Goal: Transaction & Acquisition: Purchase product/service

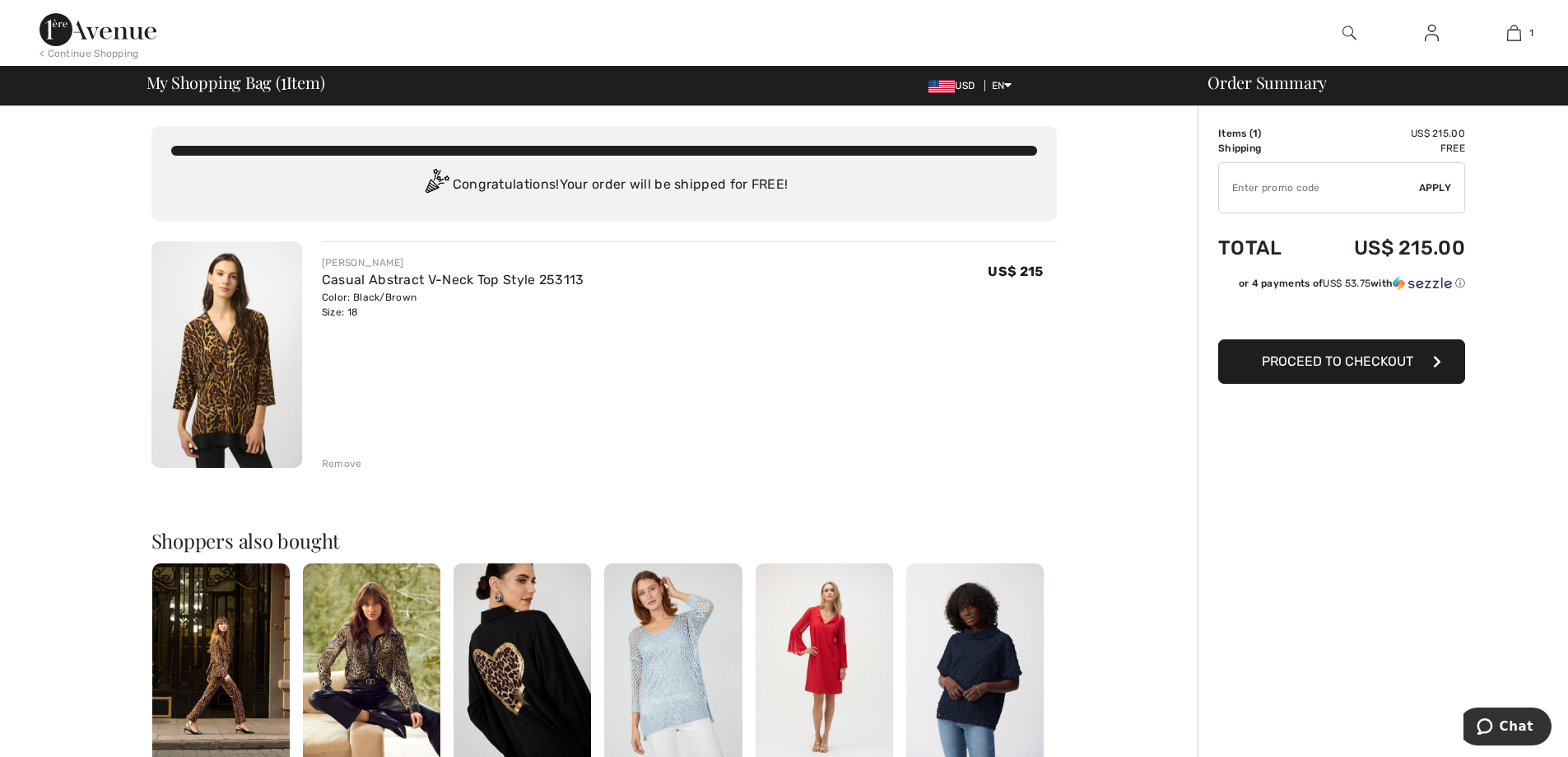
click at [1358, 359] on span "Proceed to Checkout" at bounding box center [1337, 361] width 152 height 16
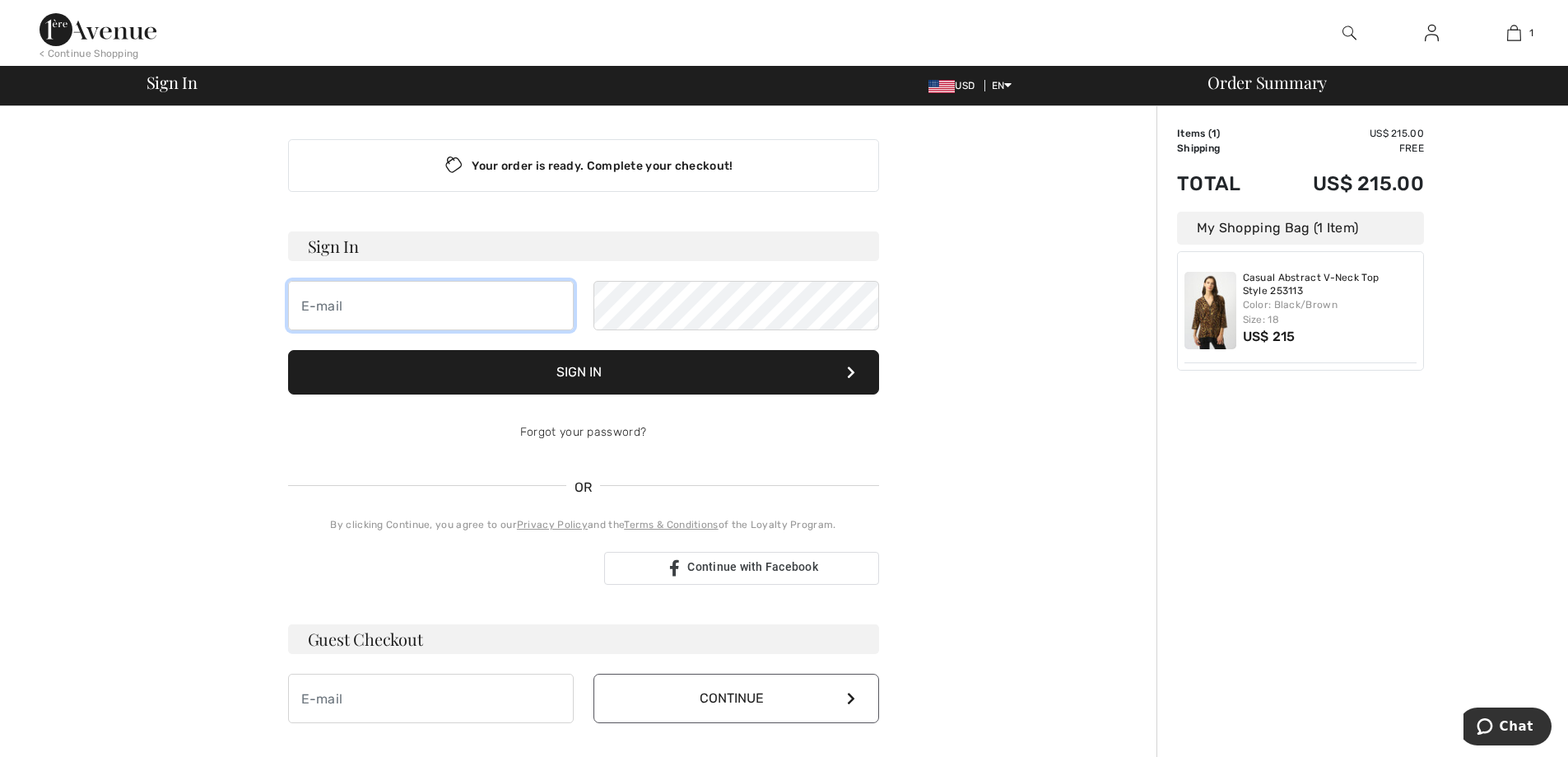
click at [356, 298] on input "email" at bounding box center [430, 305] width 285 height 49
type input "[EMAIL_ADDRESS][DOMAIN_NAME]"
click at [586, 373] on button "Sign In" at bounding box center [583, 371] width 591 height 44
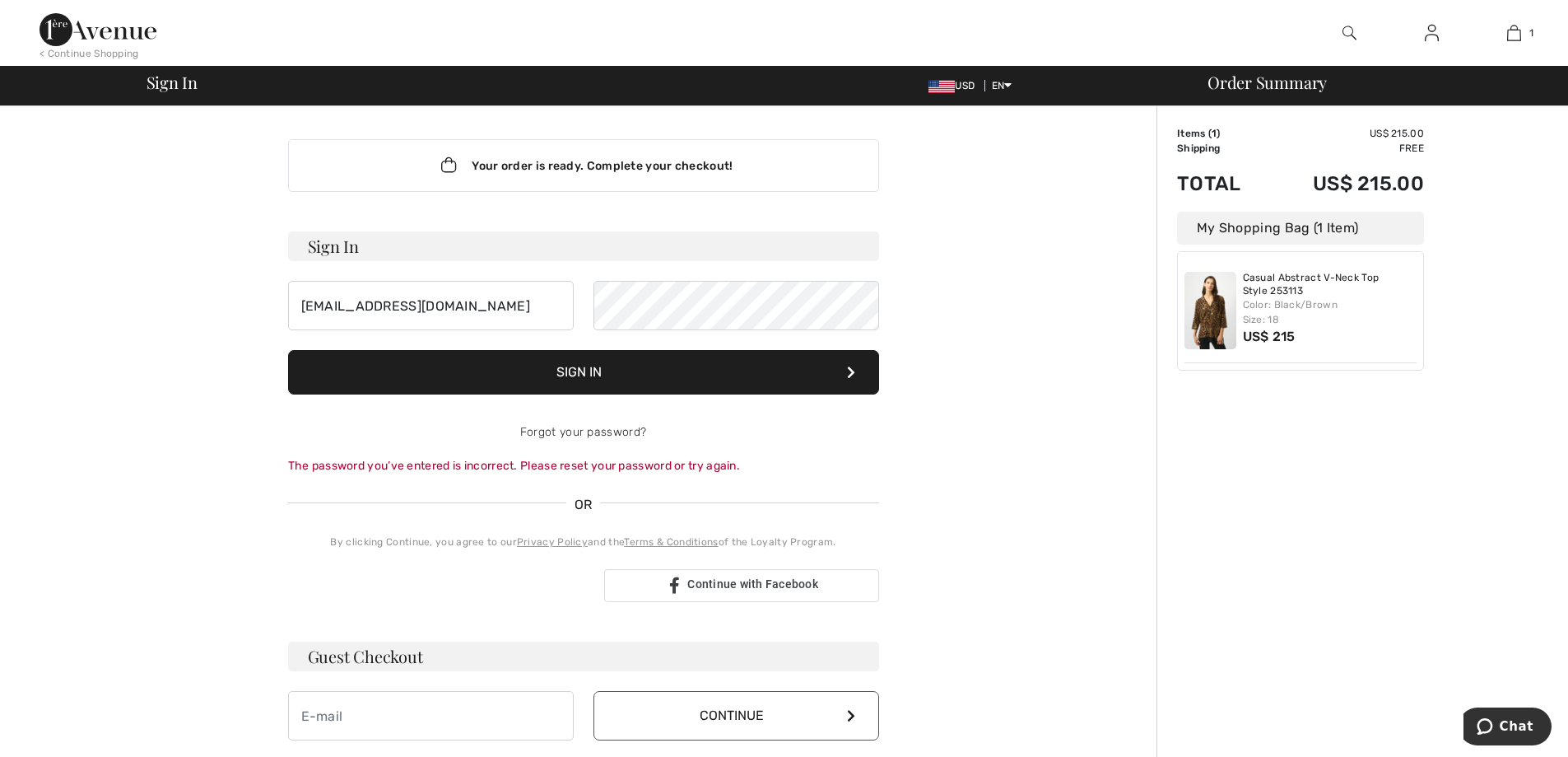
click at [593, 372] on button "Sign In" at bounding box center [583, 371] width 591 height 44
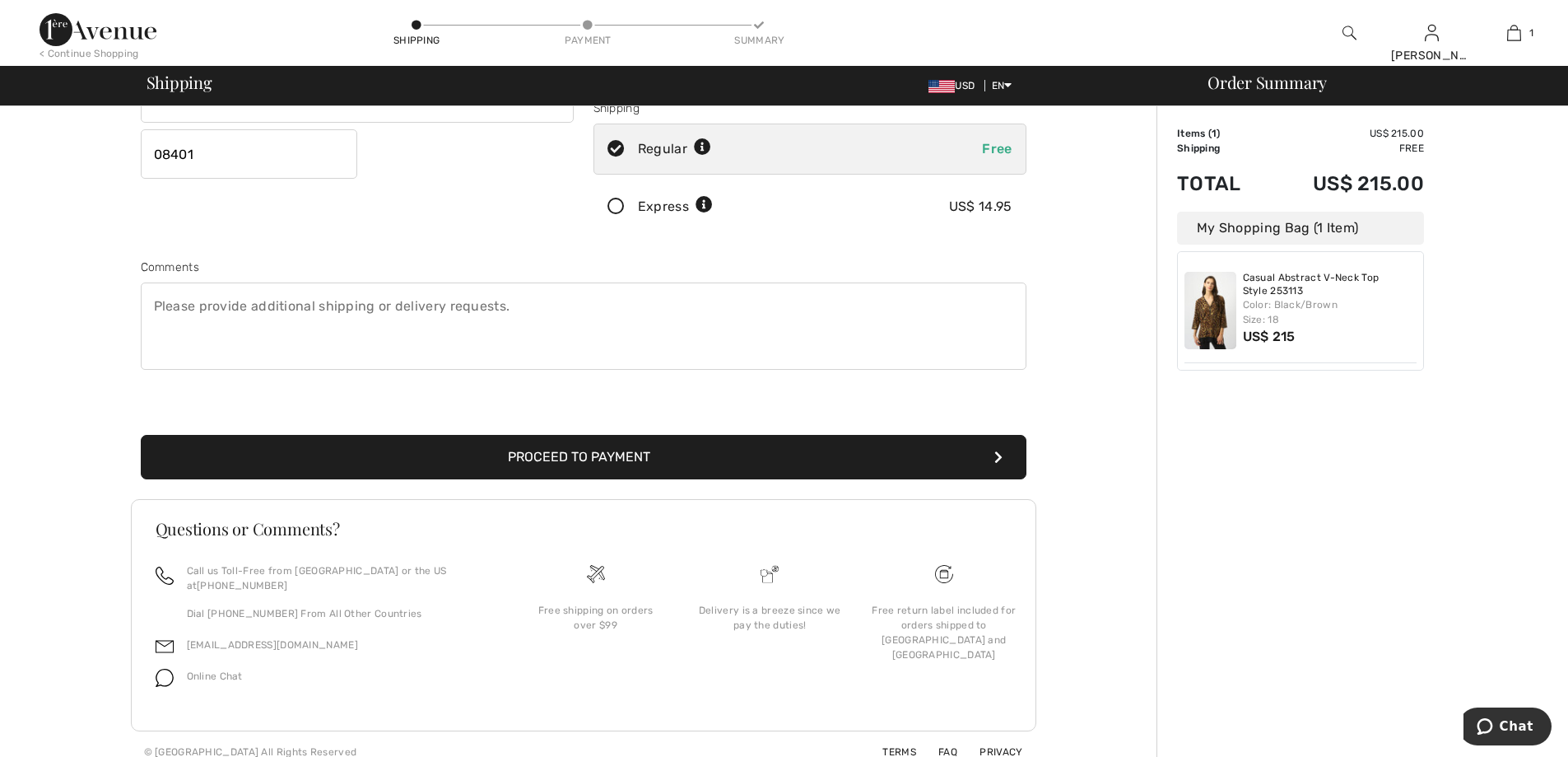
scroll to position [301, 0]
click at [586, 449] on button "Proceed to Payment" at bounding box center [583, 455] width 886 height 44
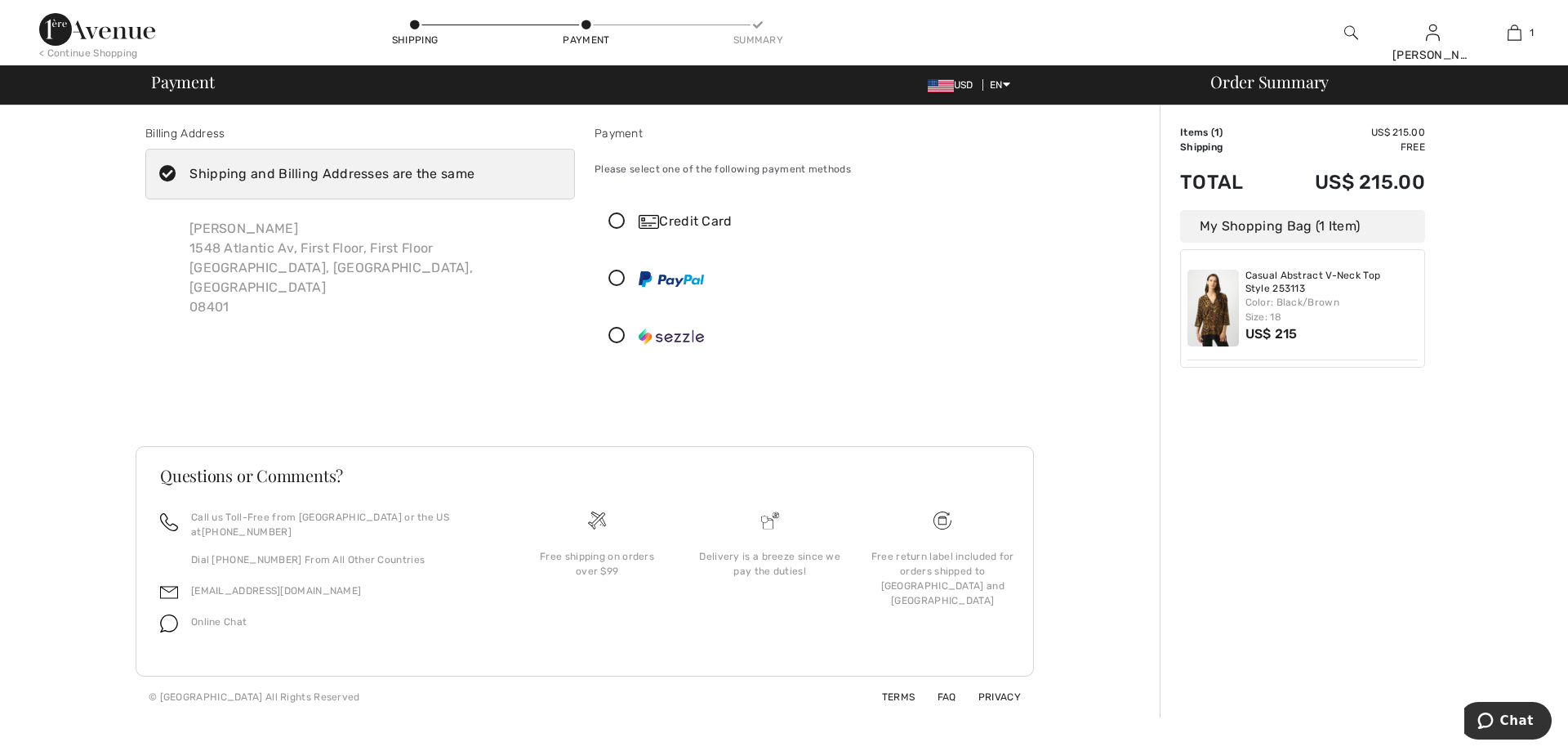
click at [709, 220] on div "Credit Card" at bounding box center [825, 221] width 374 height 20
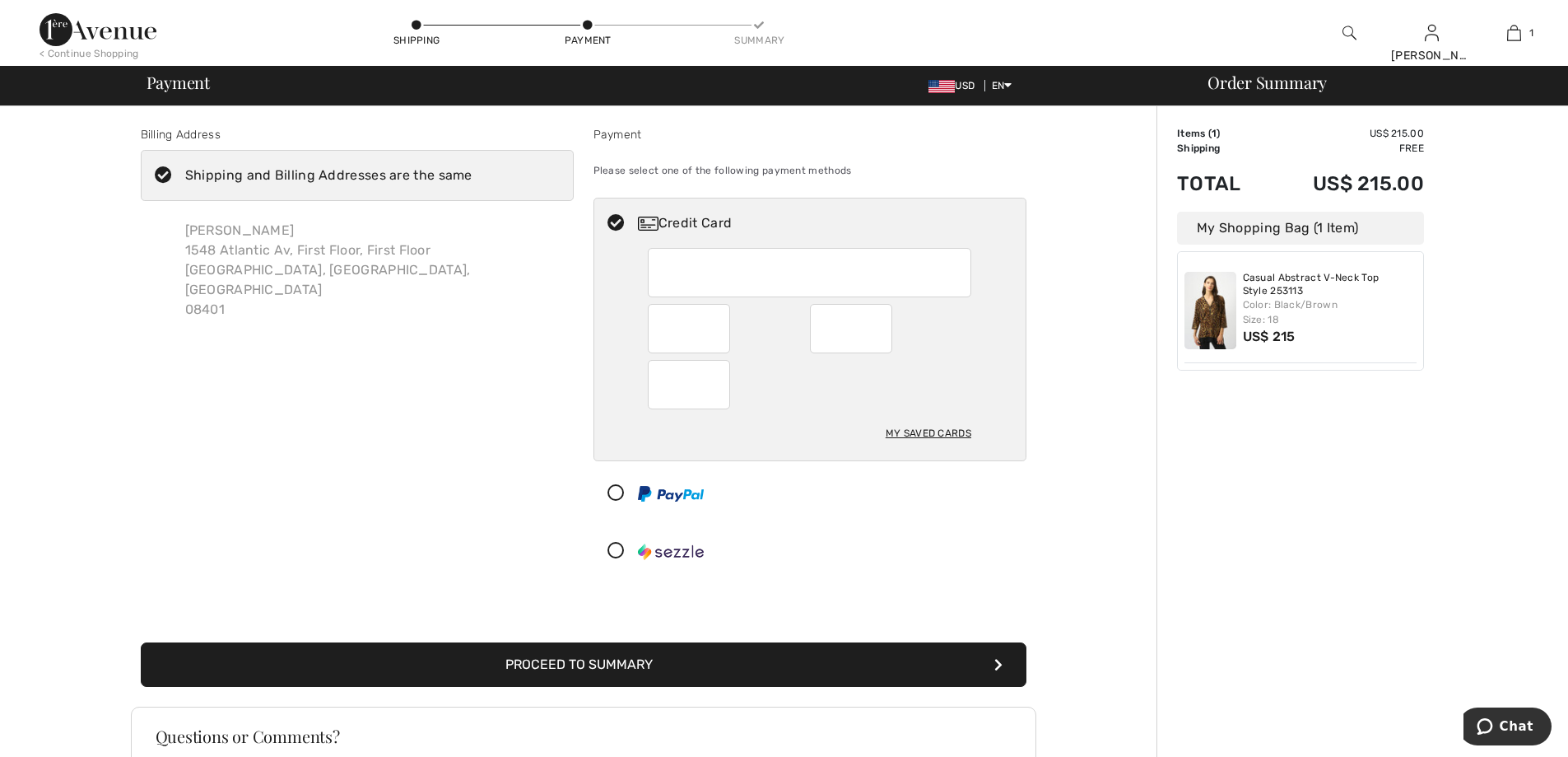
click at [626, 667] on button "Proceed to Summary" at bounding box center [583, 664] width 886 height 44
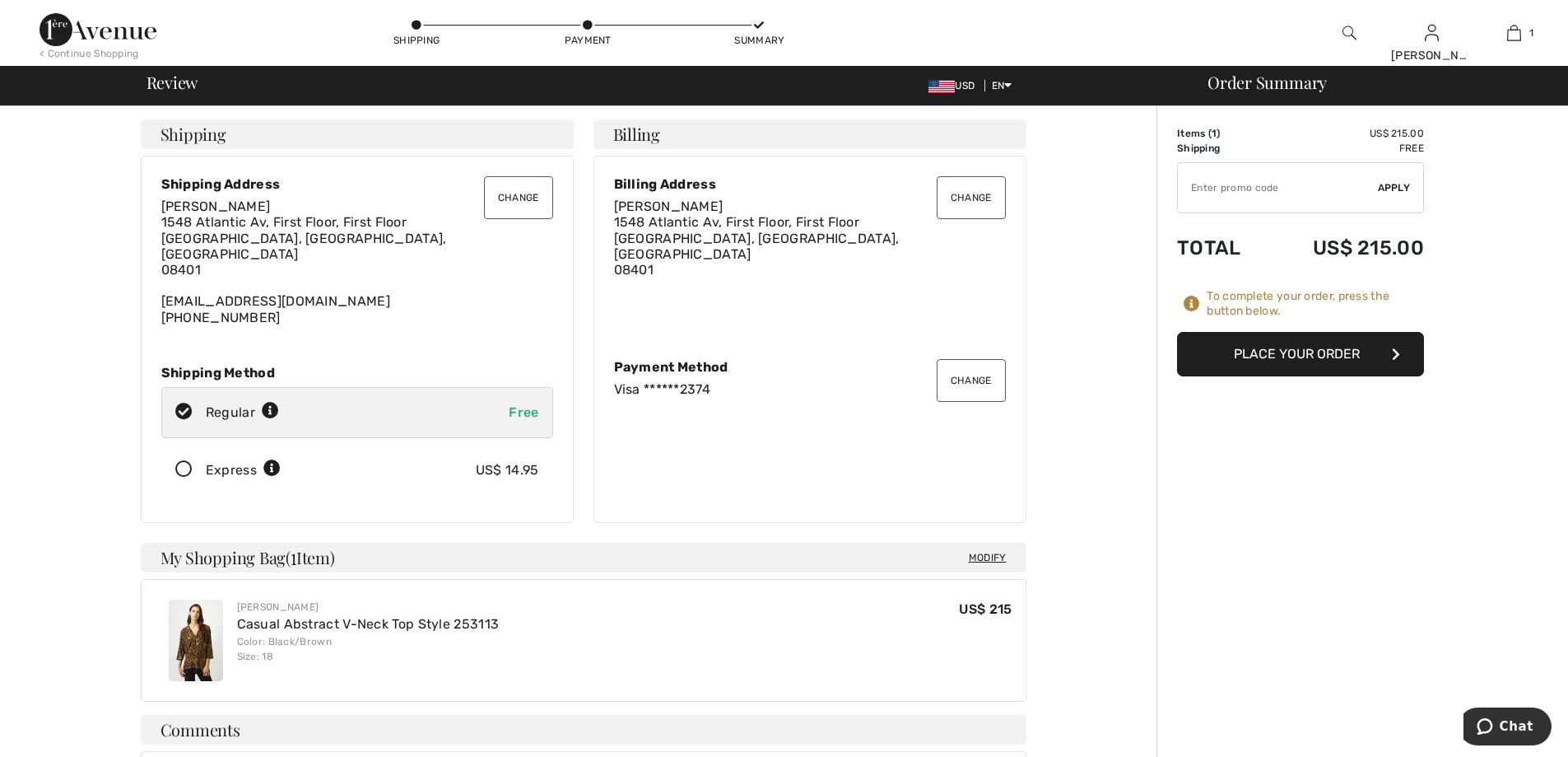
click at [1284, 348] on button "Place Your Order" at bounding box center [1300, 354] width 247 height 44
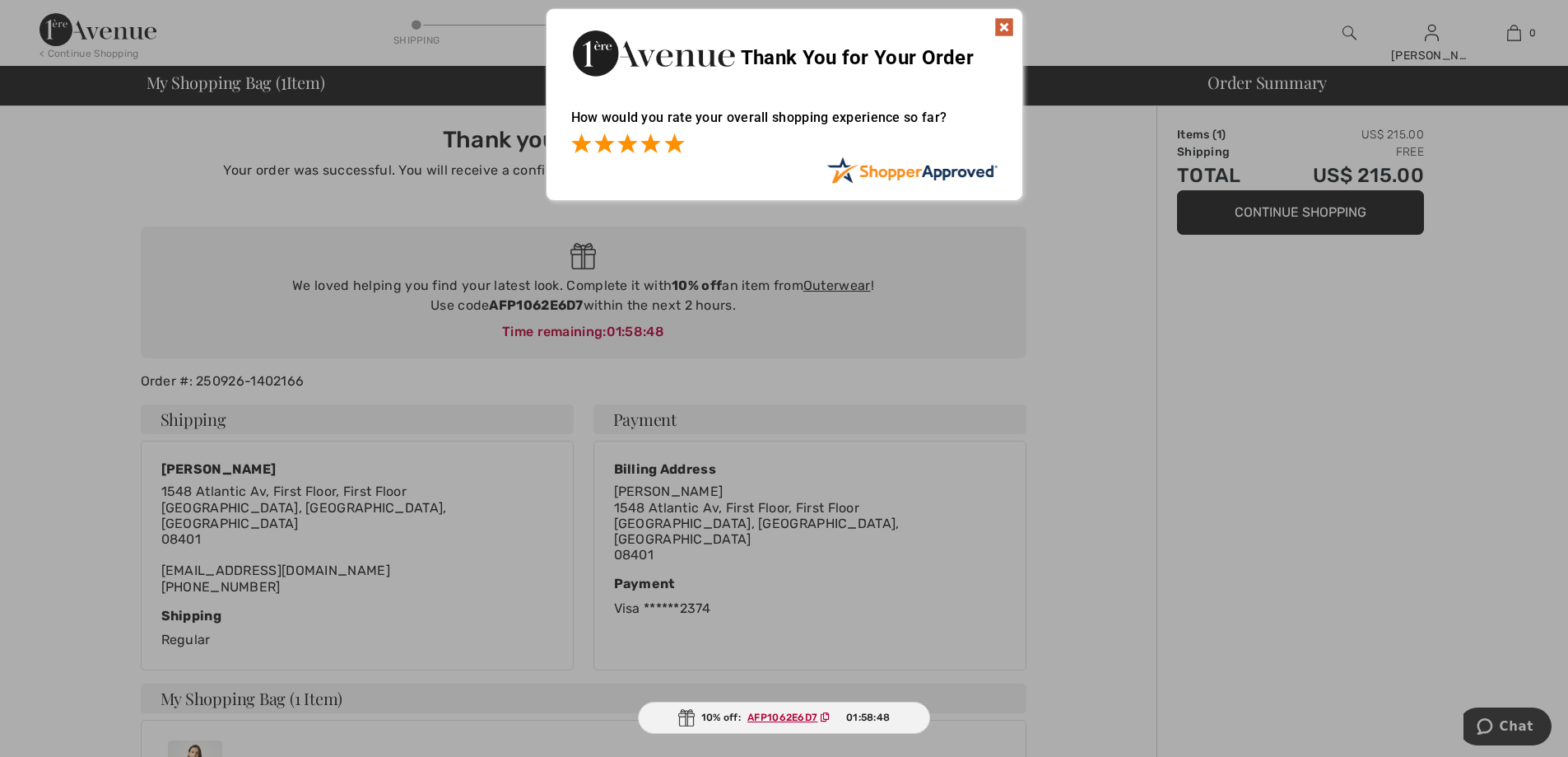
click at [675, 153] on span at bounding box center [673, 143] width 20 height 20
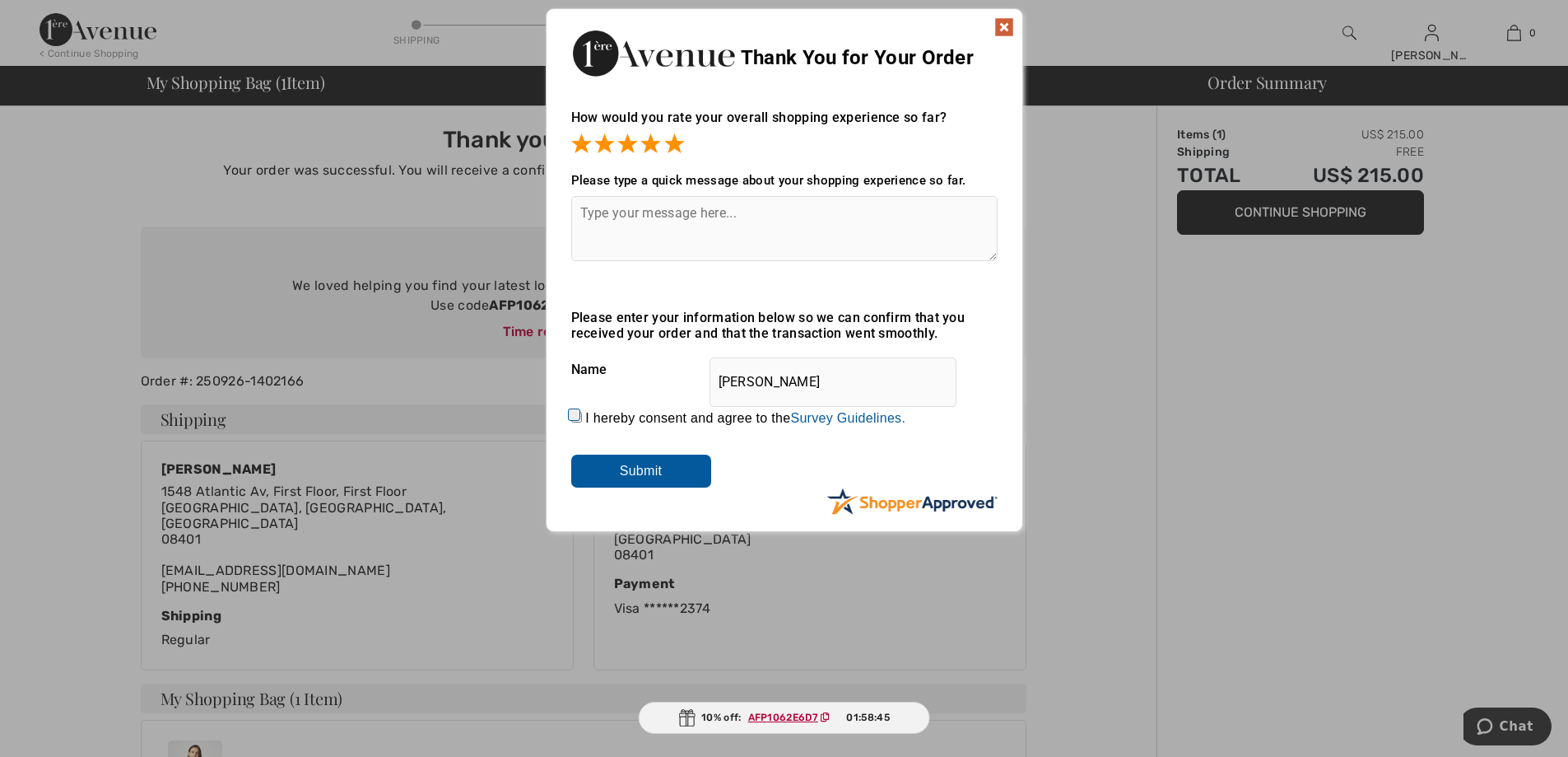
click at [644, 235] on textarea at bounding box center [784, 228] width 426 height 65
type textarea "best store"
click at [576, 415] on input "I hereby consent and agree to the By submitting a review, you grant permission …" at bounding box center [576, 417] width 10 height 10
checkbox input "true"
click at [654, 480] on input "Submit" at bounding box center [641, 471] width 140 height 33
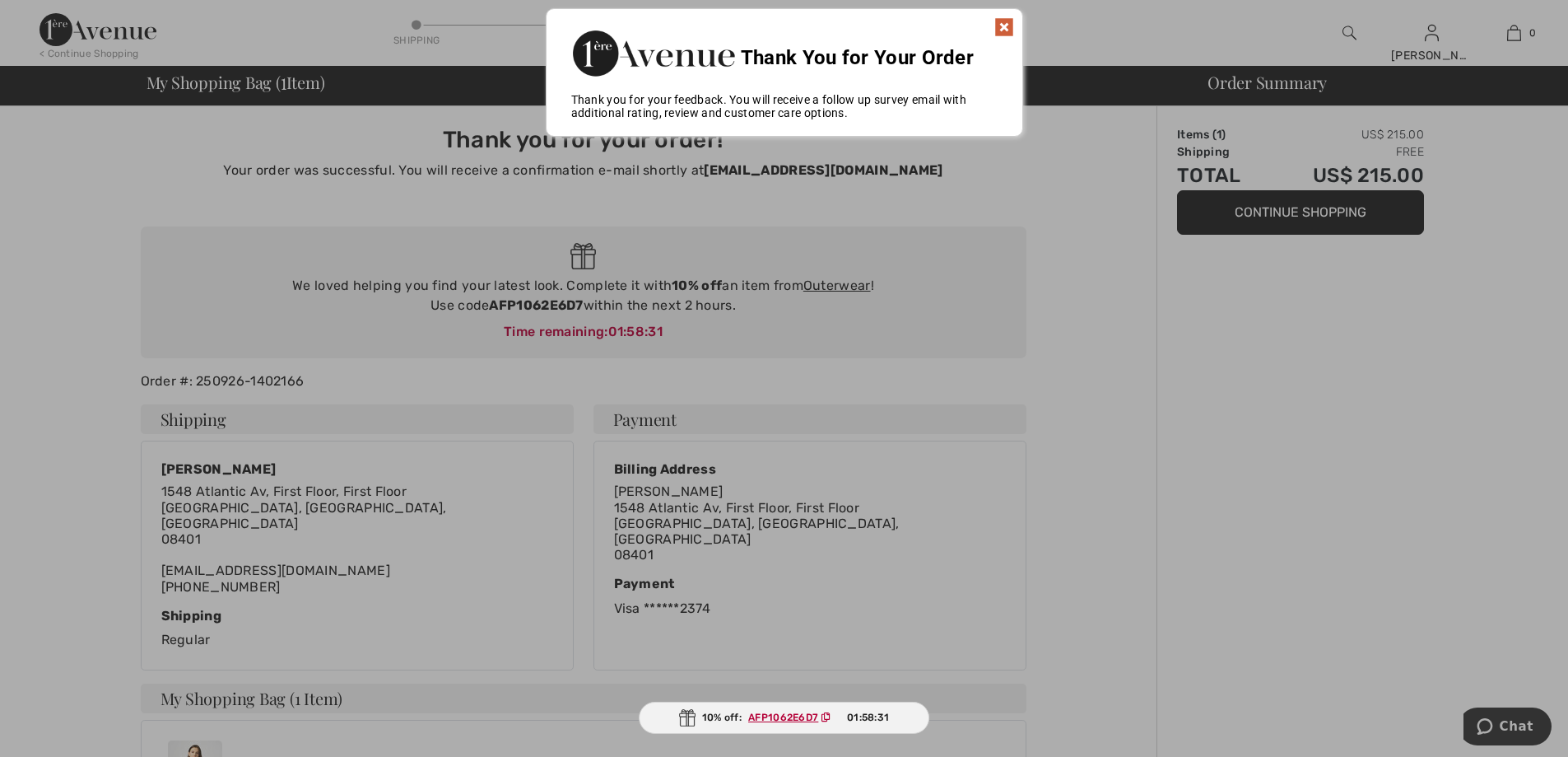
click at [1005, 23] on img at bounding box center [1004, 27] width 20 height 20
